Goal: Information Seeking & Learning: Check status

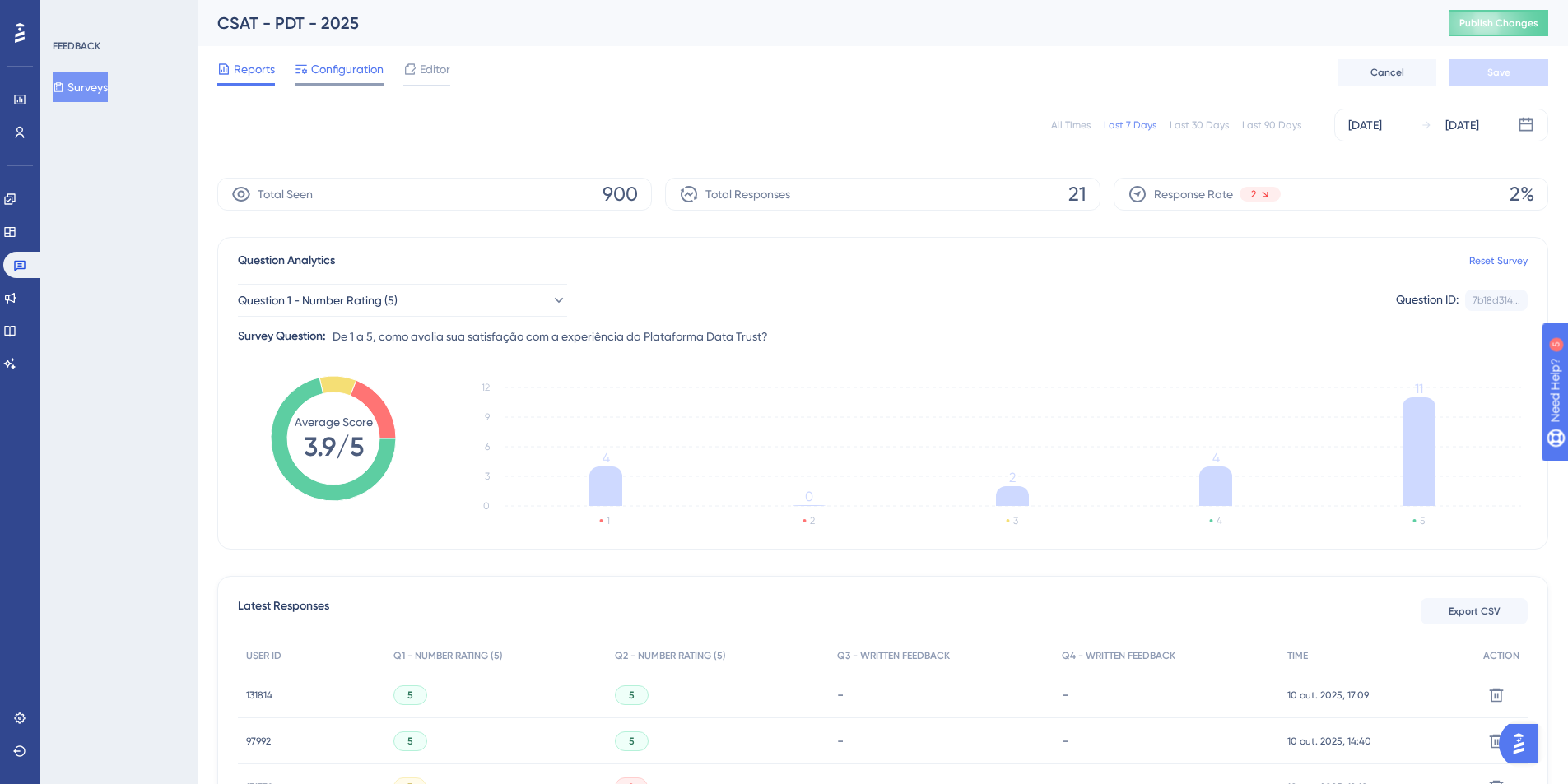
click at [368, 65] on span "Configuration" at bounding box center [347, 69] width 73 height 20
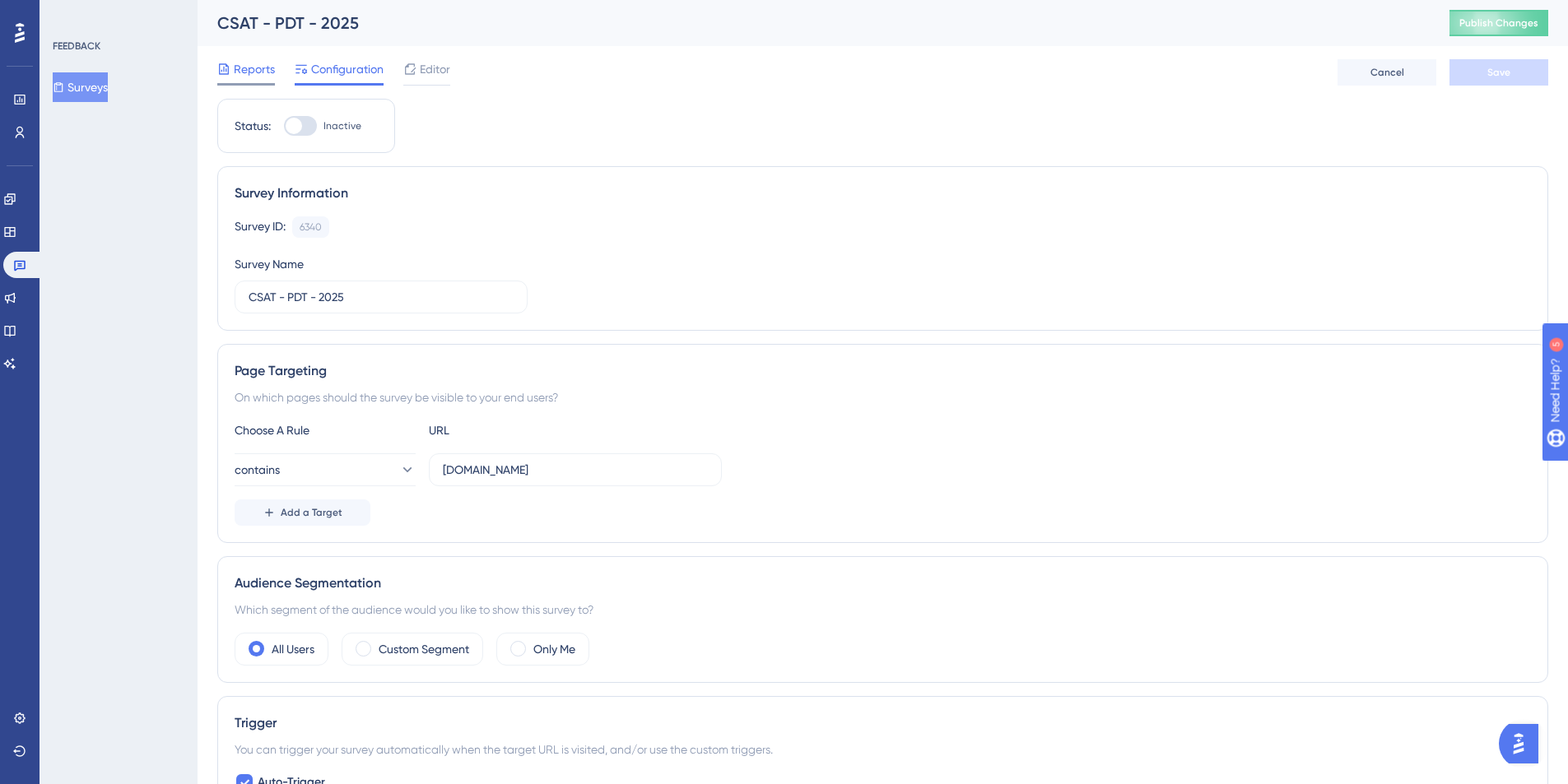
click at [265, 69] on span "Reports" at bounding box center [254, 69] width 41 height 20
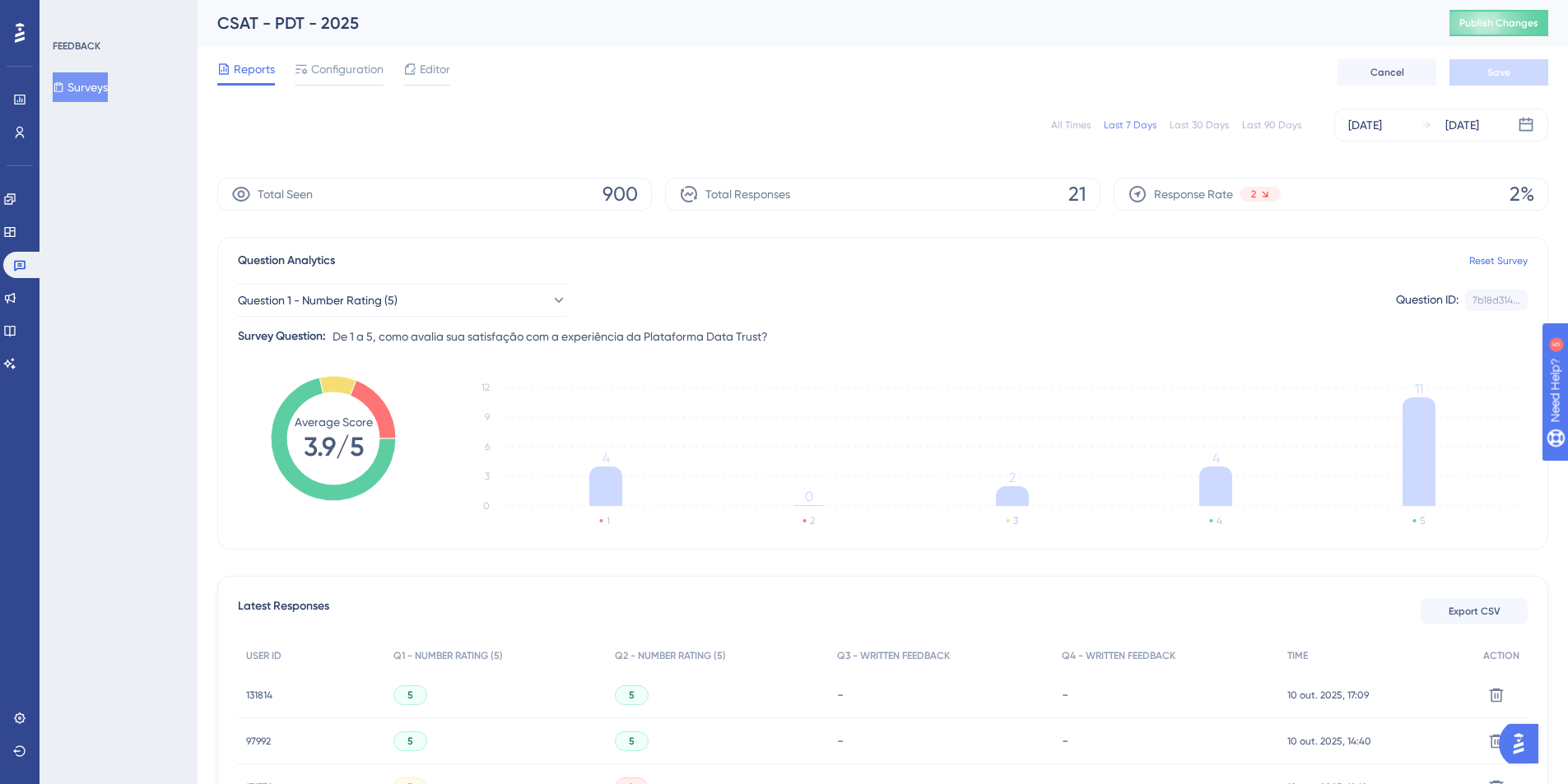
click at [1070, 124] on div "All Times" at bounding box center [1070, 124] width 39 height 13
click at [461, 297] on button "Question 1 - Number Rating (5)" at bounding box center [402, 300] width 330 height 33
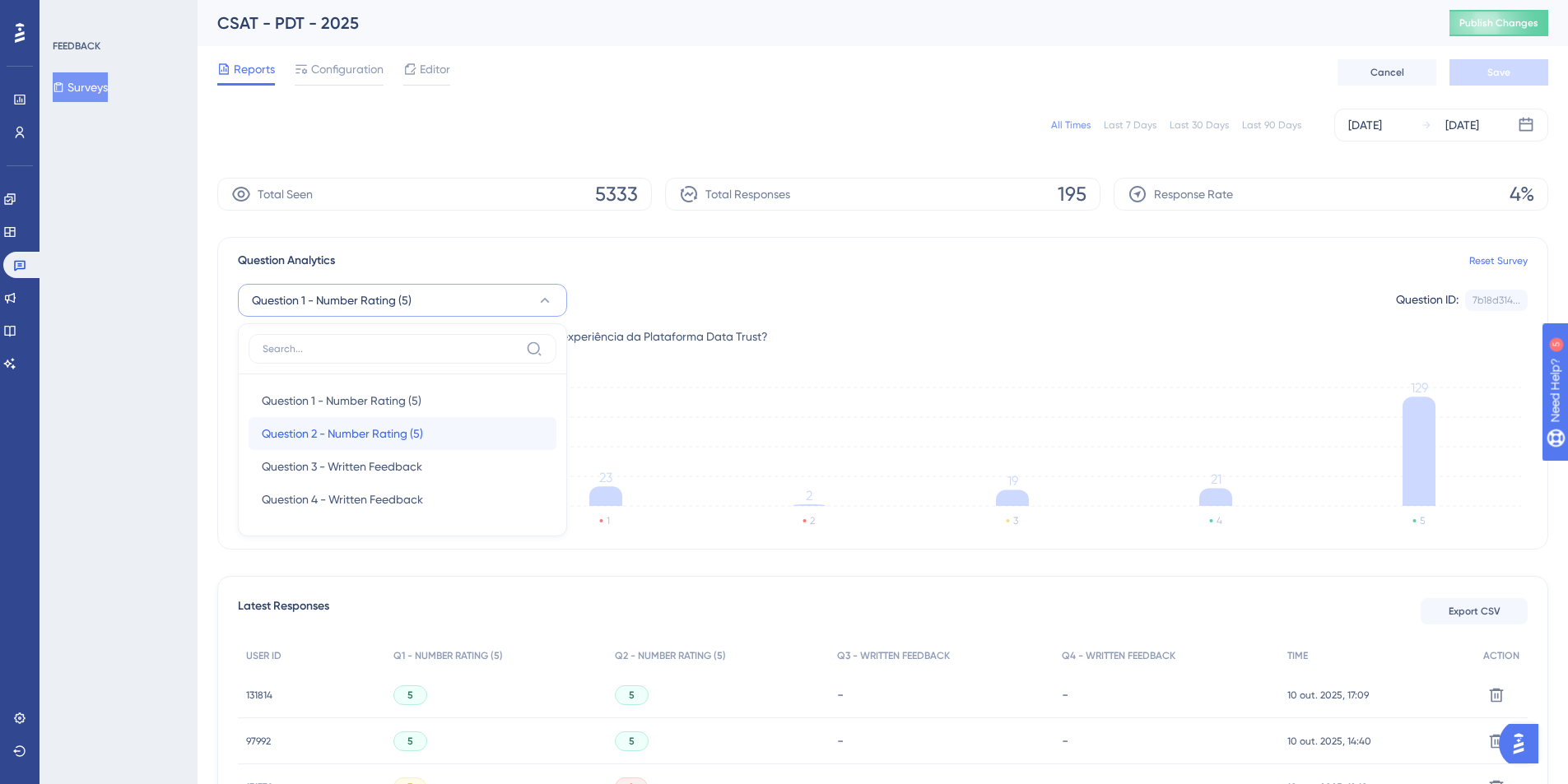
click at [368, 424] on span "Question 2 - Number Rating (5)" at bounding box center [343, 434] width 161 height 20
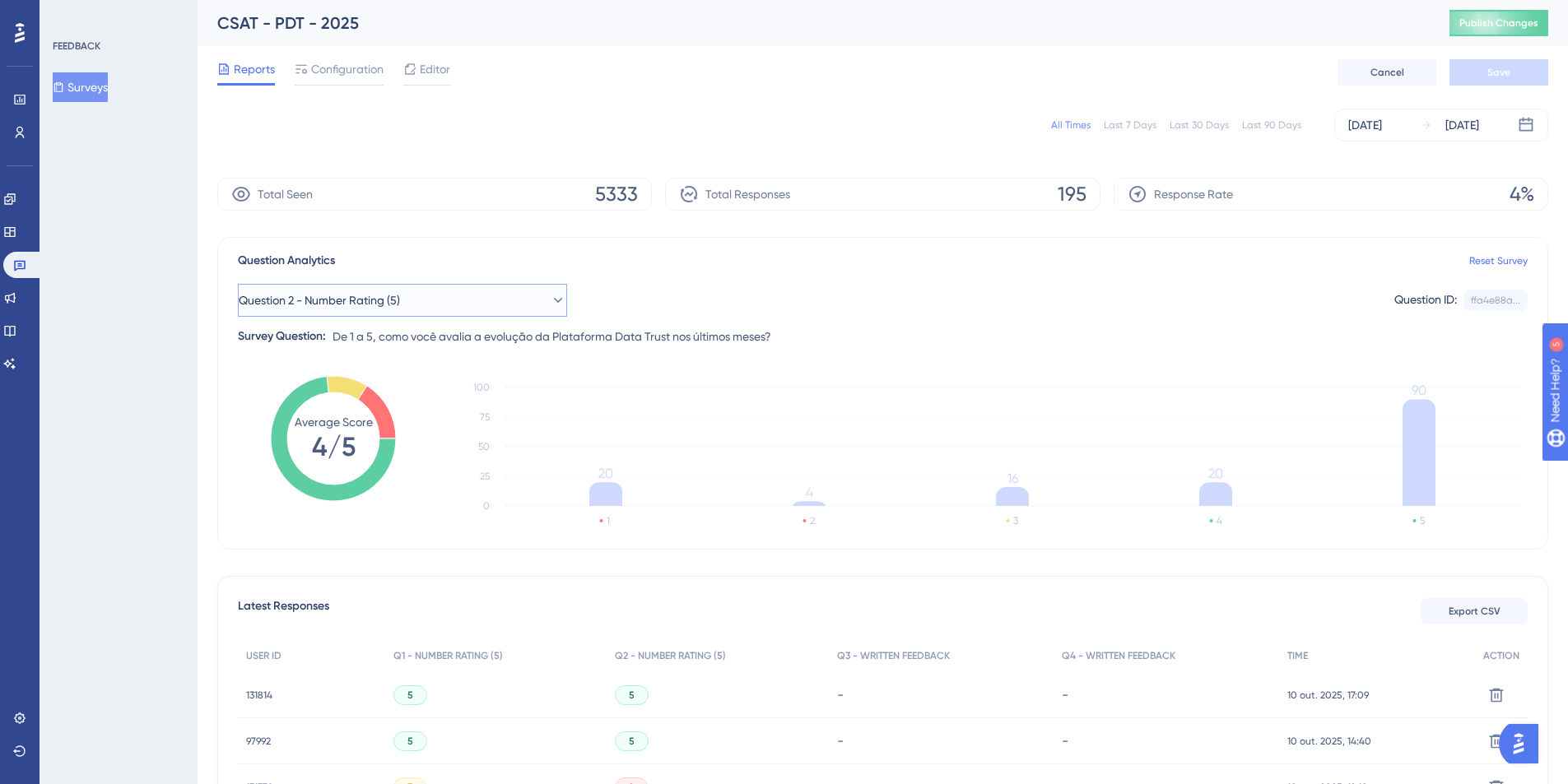
click at [396, 297] on span "Question 2 - Number Rating (5)" at bounding box center [319, 300] width 161 height 20
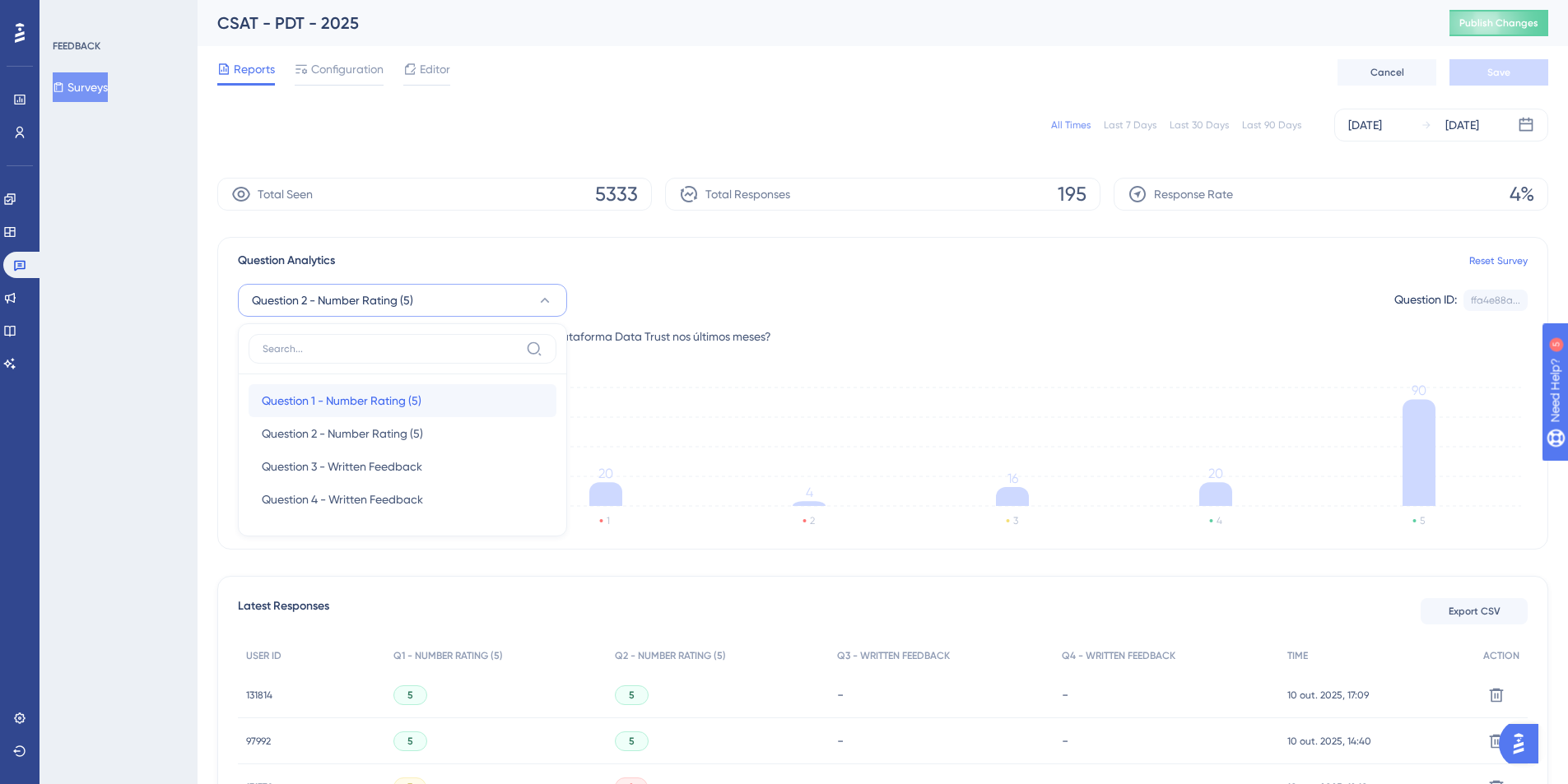
click at [340, 406] on span "Question 1 - Number Rating (5)" at bounding box center [342, 400] width 160 height 20
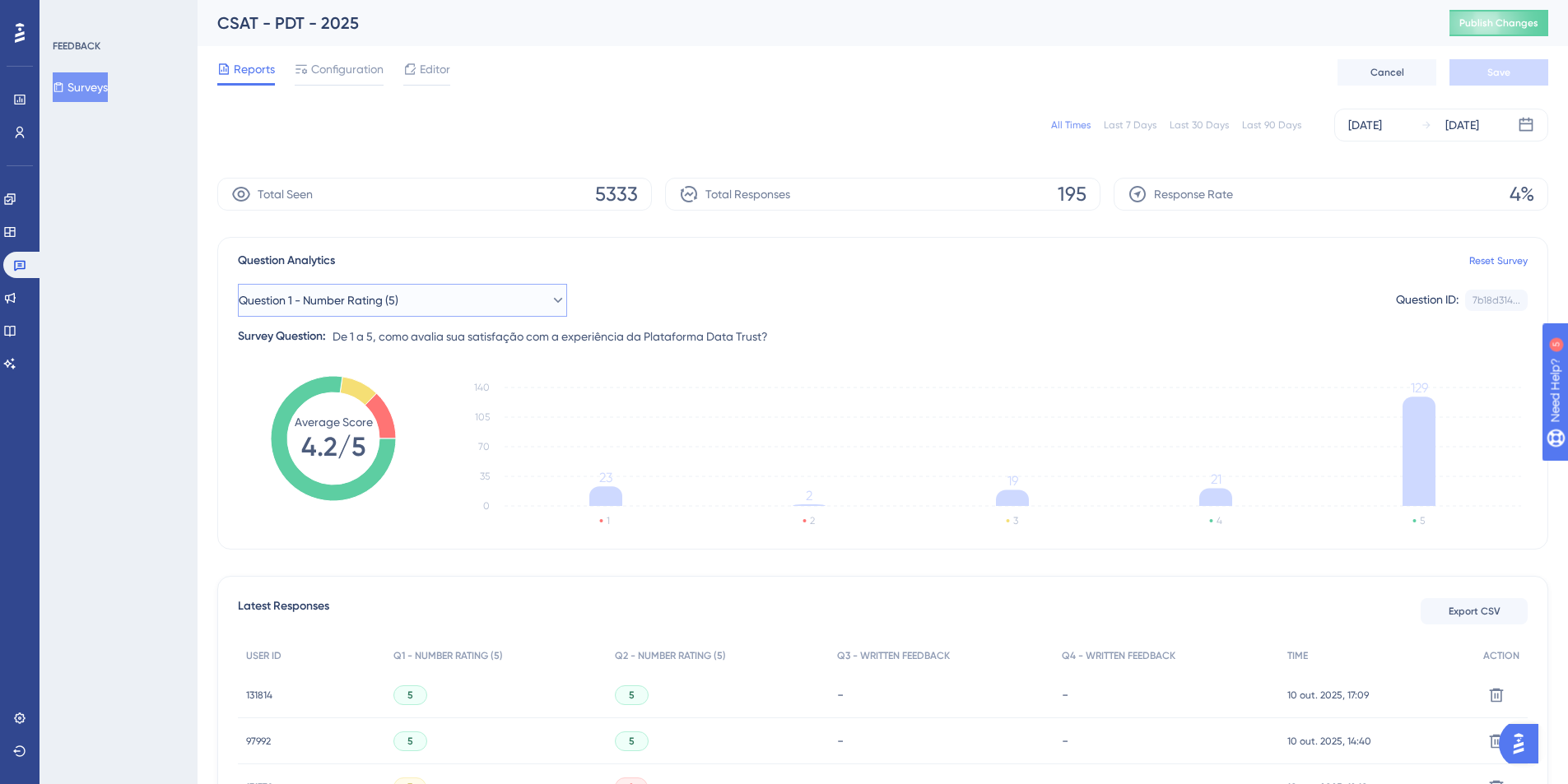
click at [354, 295] on span "Question 1 - Number Rating (5)" at bounding box center [318, 300] width 160 height 20
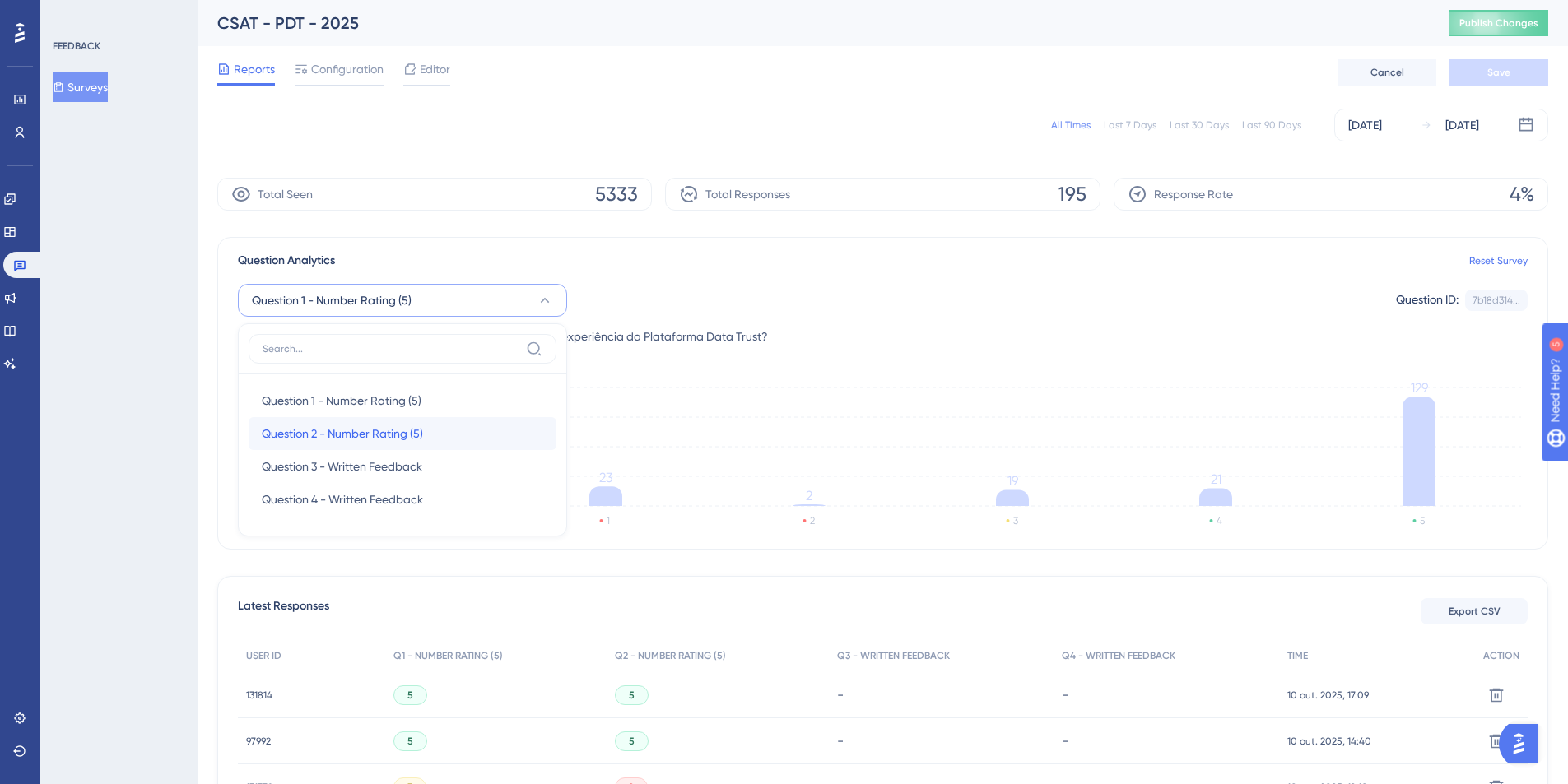
click at [340, 420] on div "Question 2 - Number Rating (5) Question 2 - Number Rating (5)" at bounding box center [402, 434] width 281 height 33
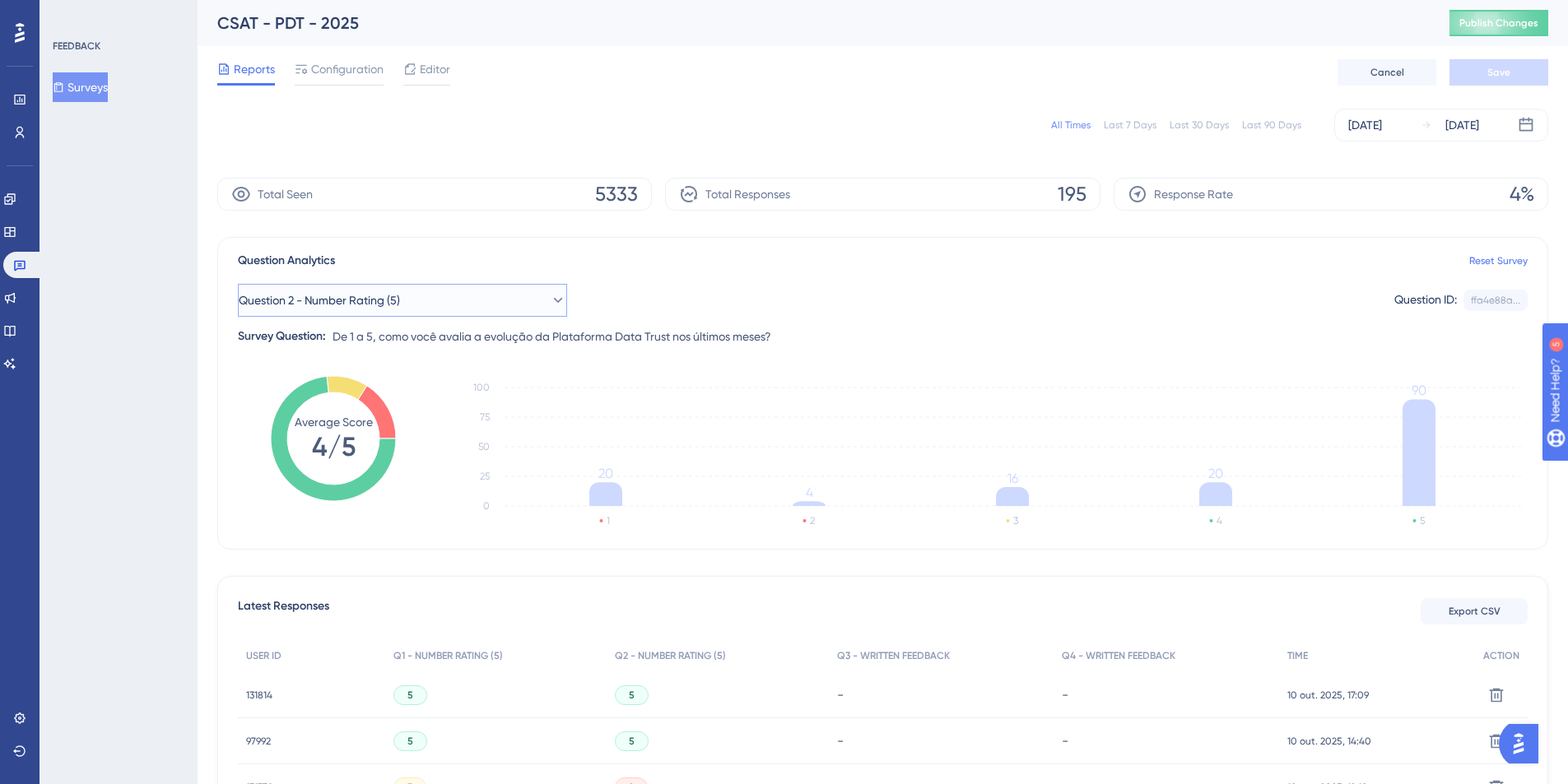
click at [377, 291] on span "Question 2 - Number Rating (5)" at bounding box center [319, 300] width 161 height 20
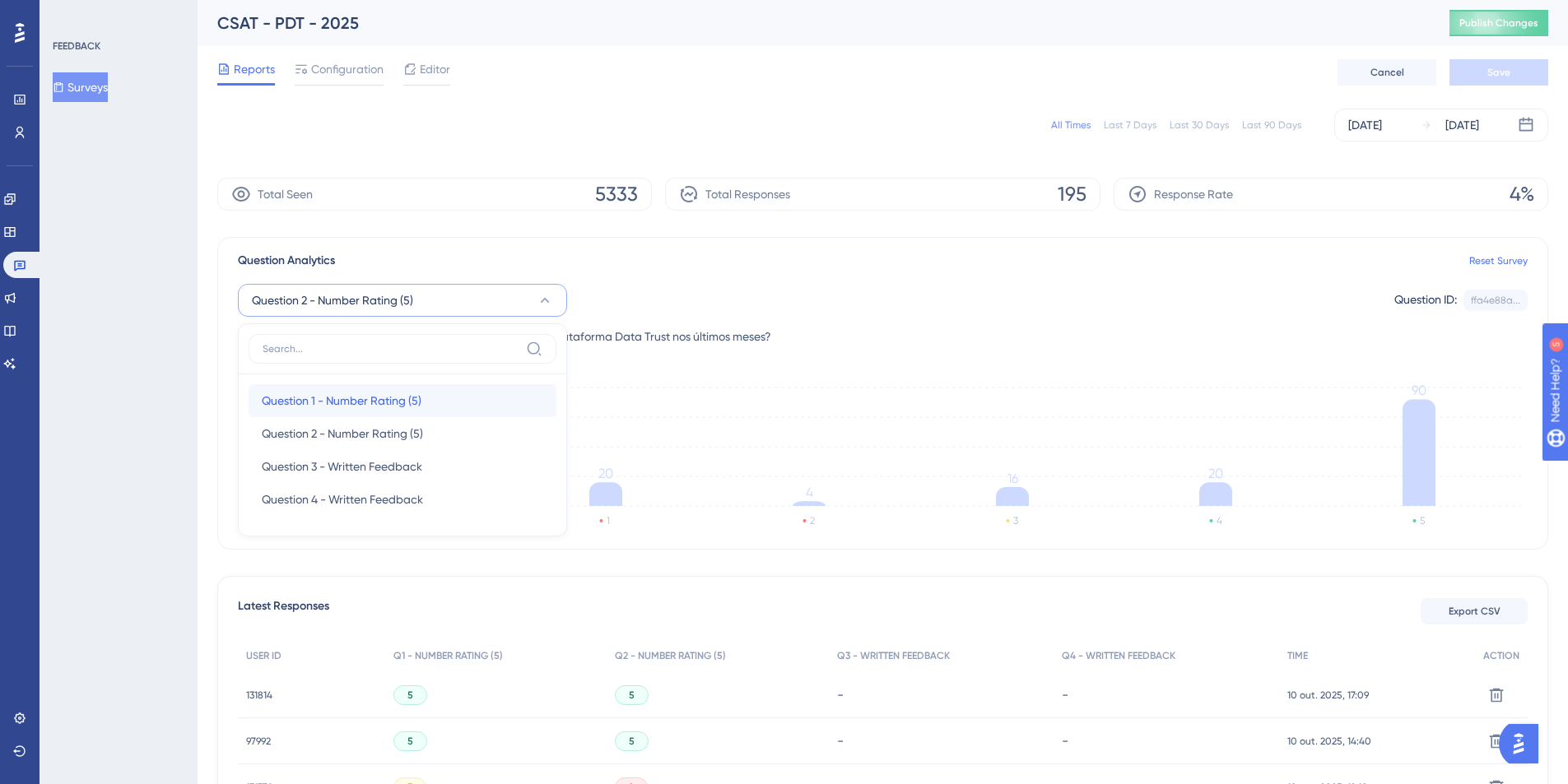
click at [337, 395] on span "Question 1 - Number Rating (5)" at bounding box center [342, 400] width 160 height 20
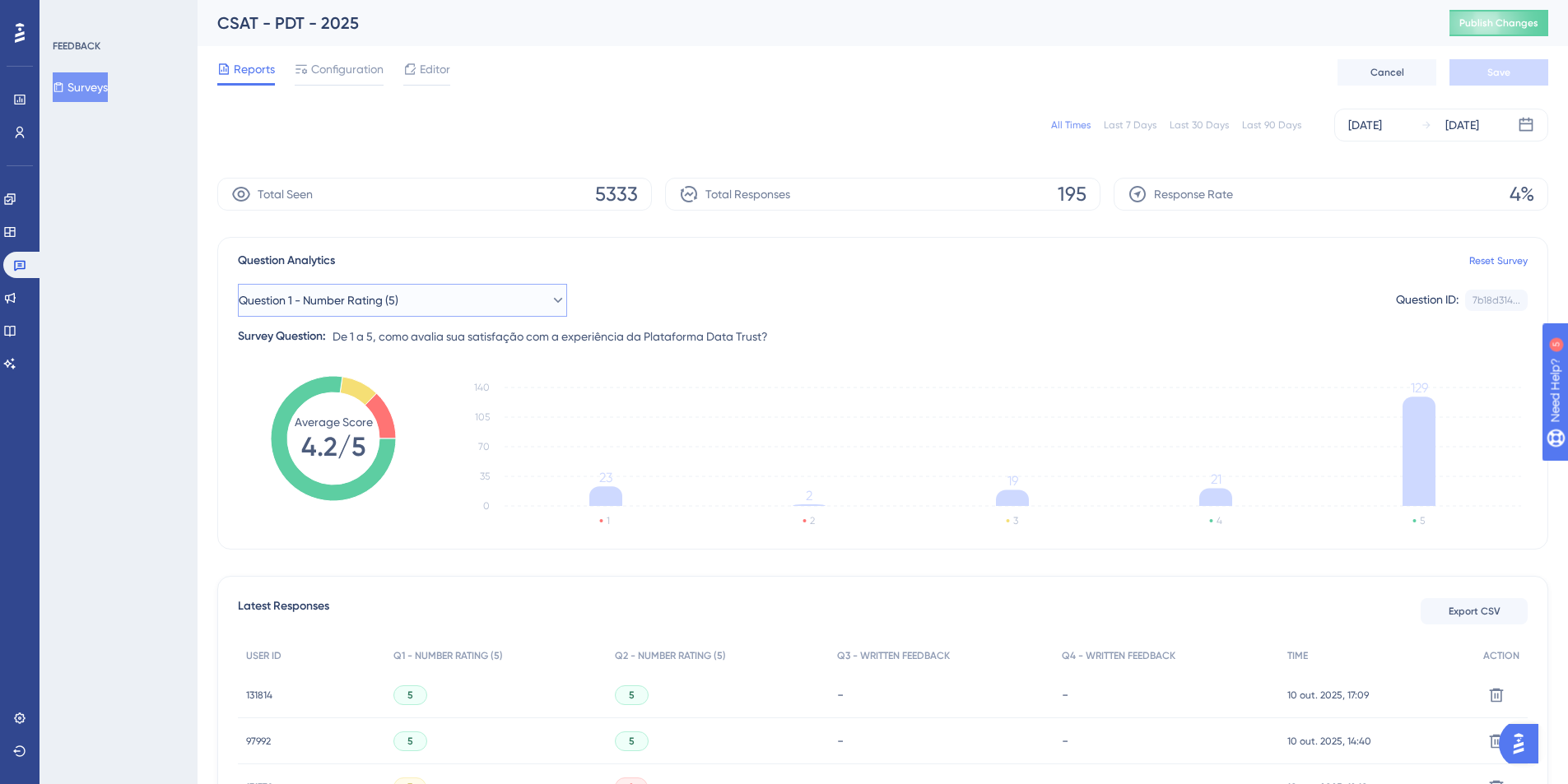
click at [398, 304] on span "Question 1 - Number Rating (5)" at bounding box center [318, 300] width 160 height 20
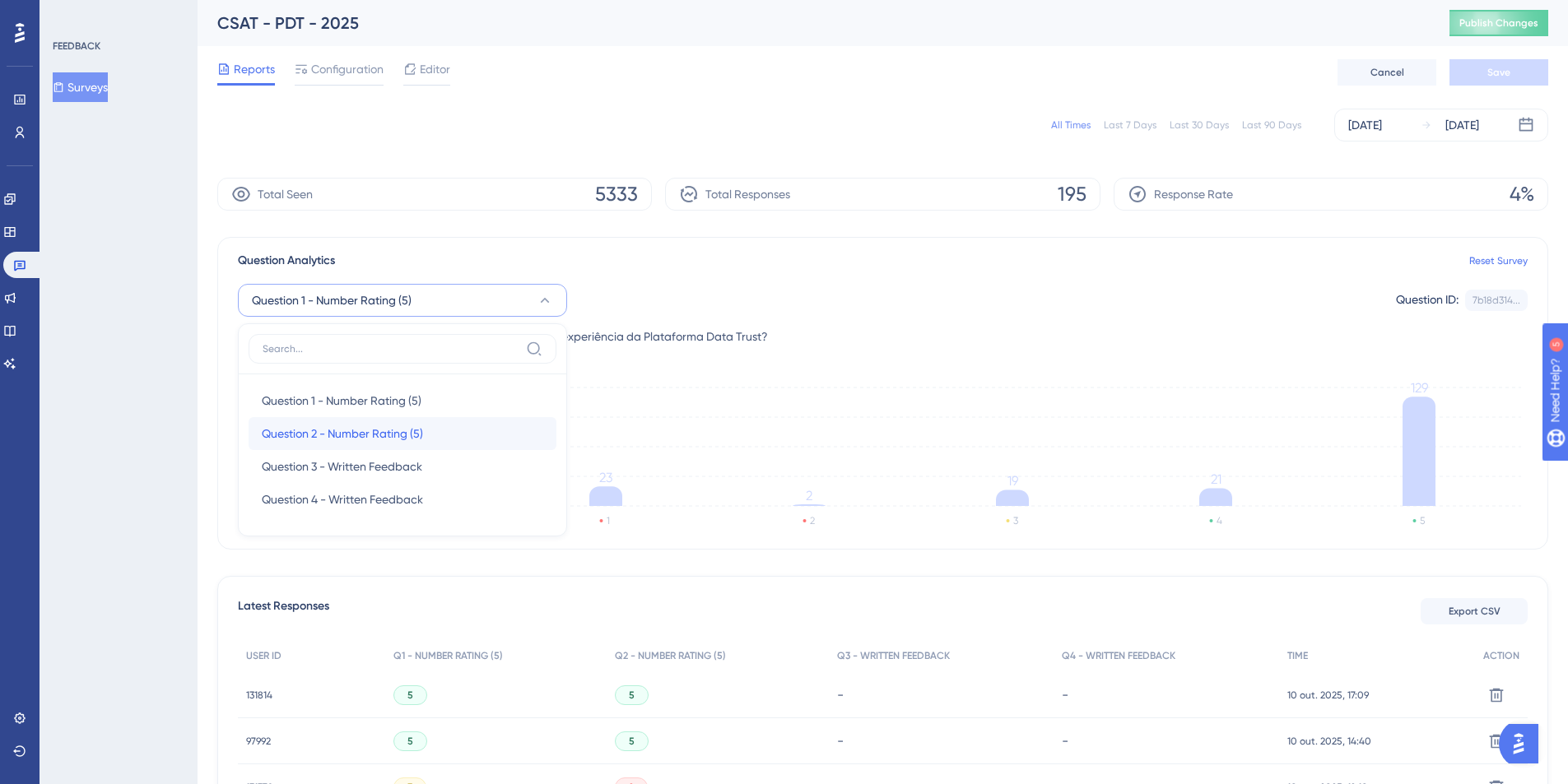
click at [406, 428] on span "Question 2 - Number Rating (5)" at bounding box center [343, 434] width 161 height 20
